Goal: Navigation & Orientation: Find specific page/section

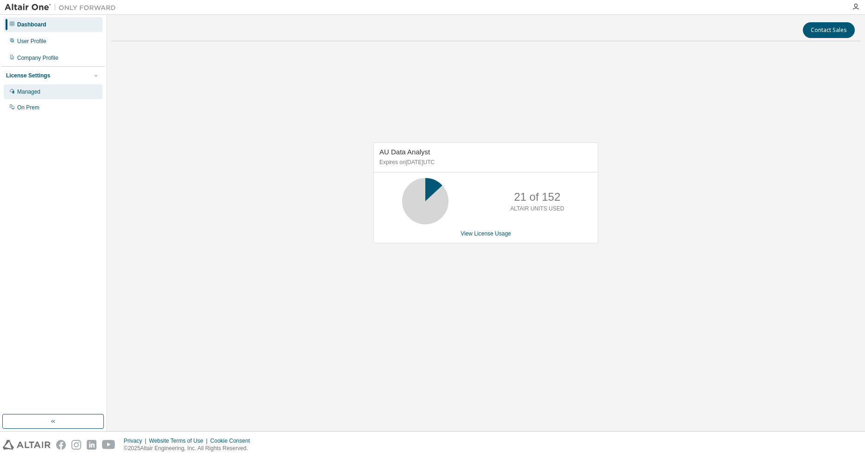
click at [42, 86] on div "Managed" at bounding box center [53, 91] width 99 height 15
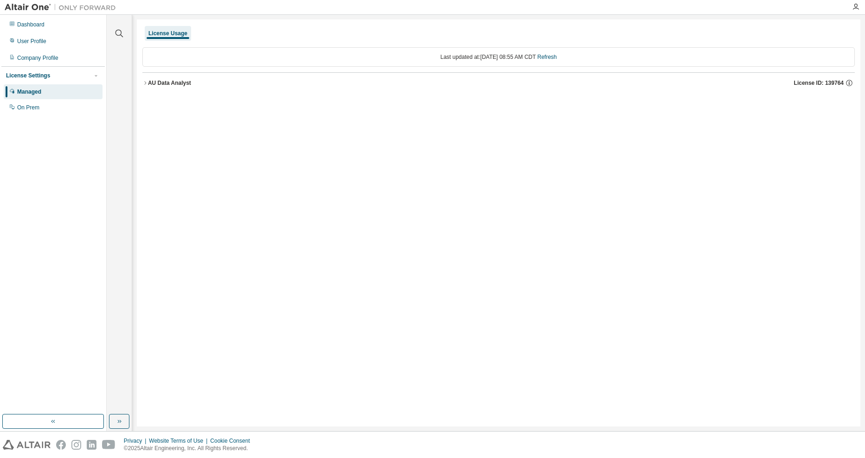
click at [145, 82] on icon "button" at bounding box center [145, 83] width 6 height 6
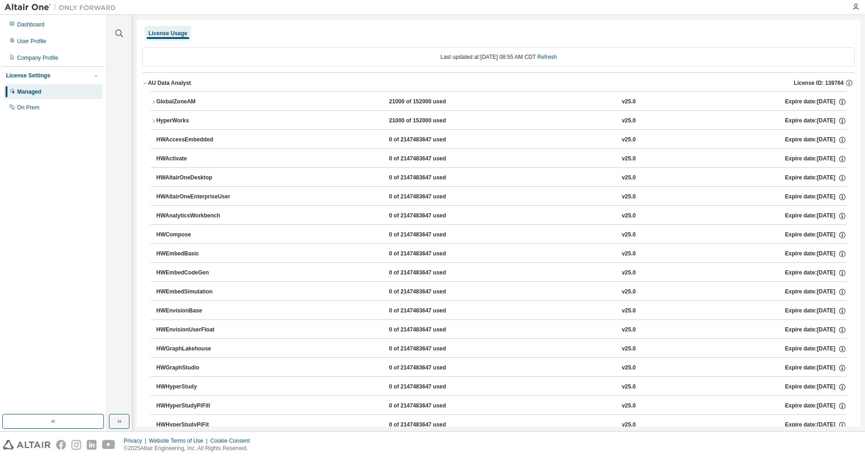
click at [148, 88] on button "AU Data Analyst License ID: 139764" at bounding box center [498, 83] width 713 height 20
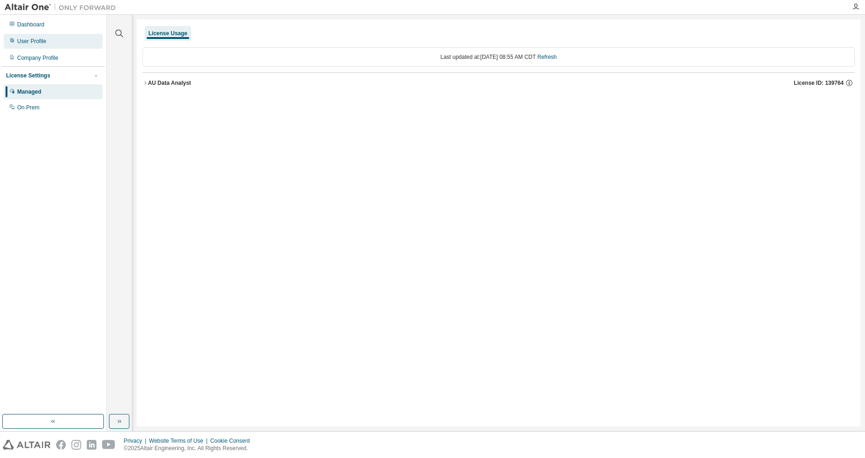
click at [58, 43] on div "User Profile" at bounding box center [53, 41] width 99 height 15
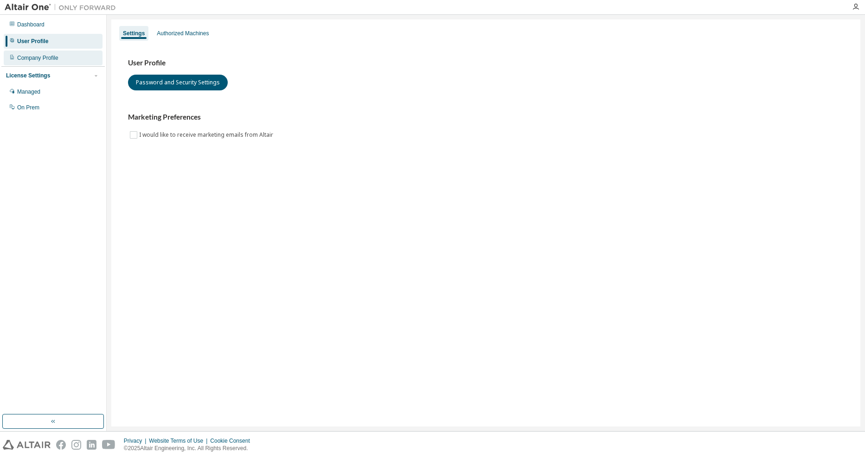
click at [60, 61] on div "Company Profile" at bounding box center [53, 58] width 99 height 15
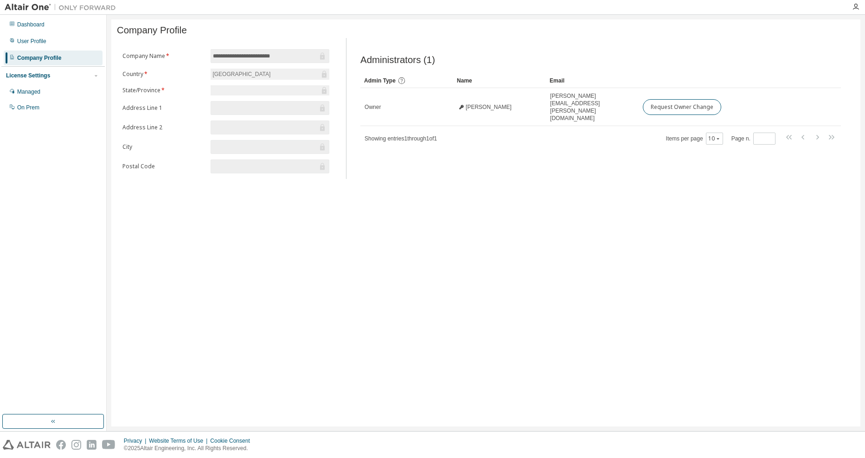
drag, startPoint x: 542, startPoint y: 345, endPoint x: 525, endPoint y: 327, distance: 24.6
click at [542, 345] on div "**********" at bounding box center [485, 222] width 749 height 407
click at [74, 27] on div "Dashboard" at bounding box center [53, 24] width 99 height 15
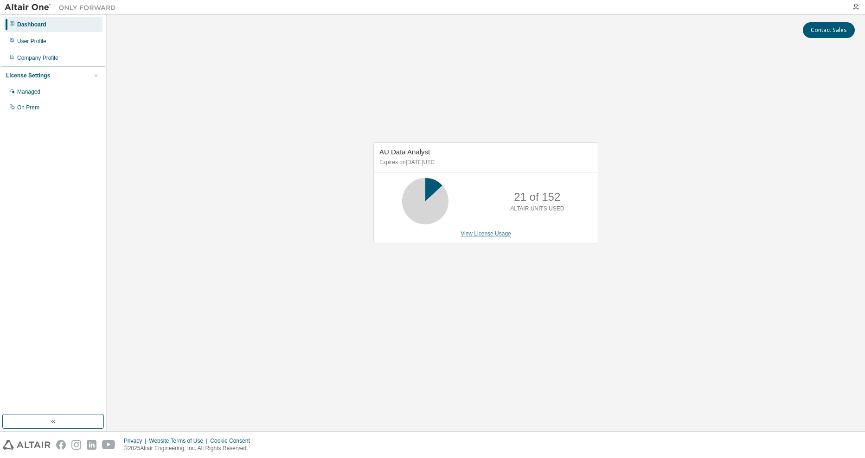
click at [475, 235] on link "View License Usage" at bounding box center [486, 234] width 51 height 6
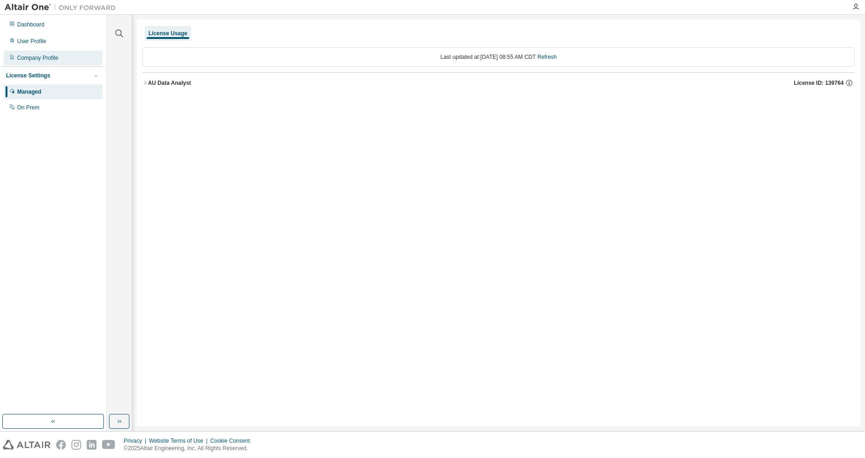
click at [52, 55] on div "Company Profile" at bounding box center [37, 57] width 41 height 7
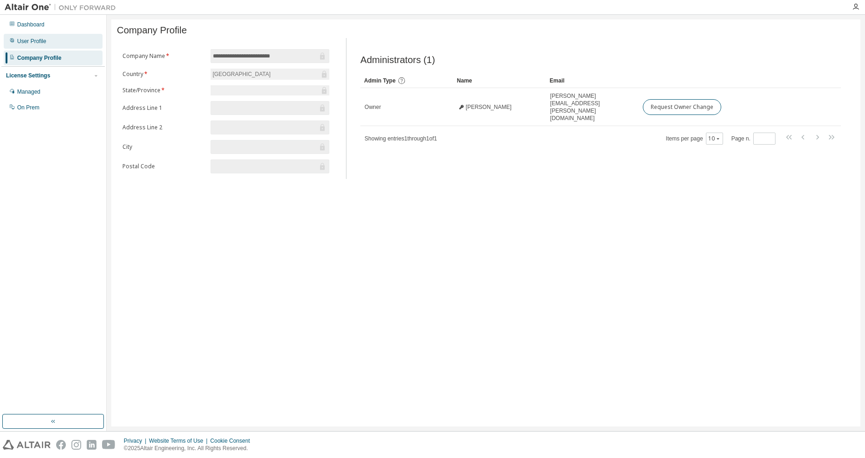
click at [52, 39] on div "User Profile" at bounding box center [53, 41] width 99 height 15
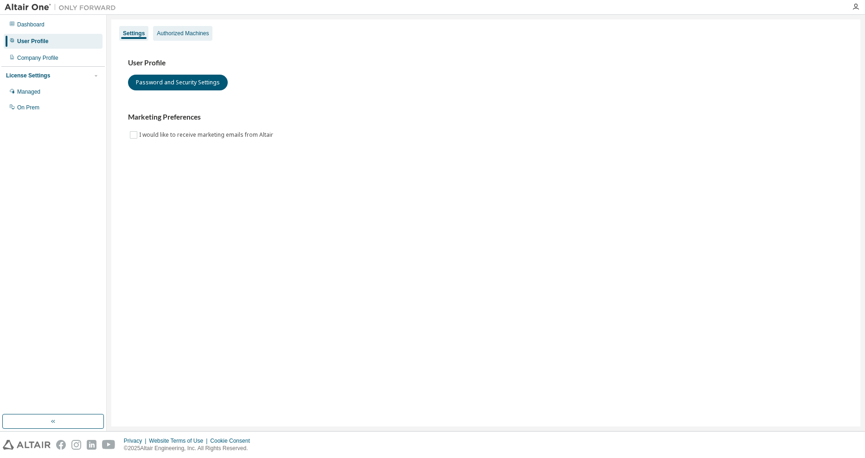
click at [172, 35] on div "Authorized Machines" at bounding box center [183, 33] width 52 height 7
